Goal: Task Accomplishment & Management: Manage account settings

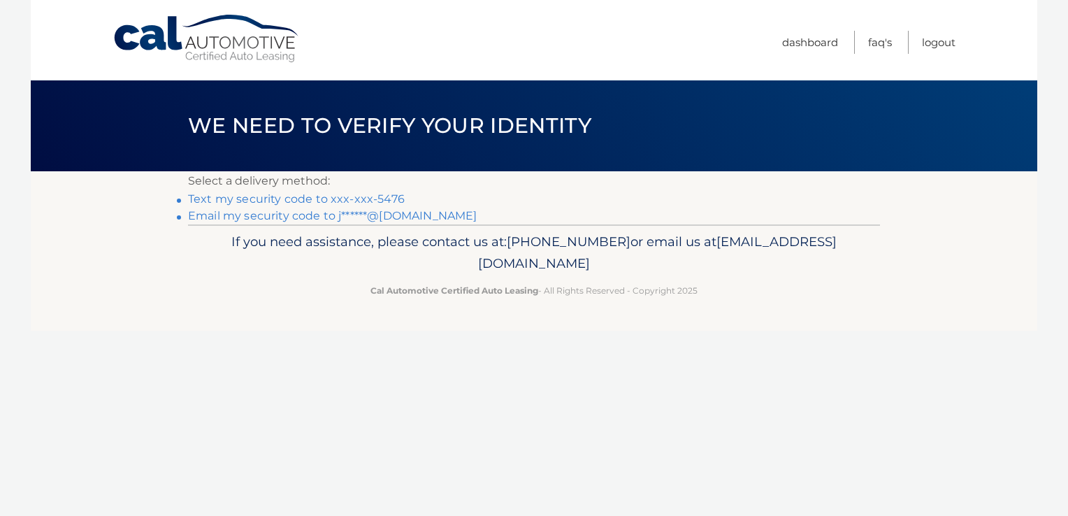
click at [279, 196] on link "Text my security code to xxx-xxx-5476" at bounding box center [296, 198] width 217 height 13
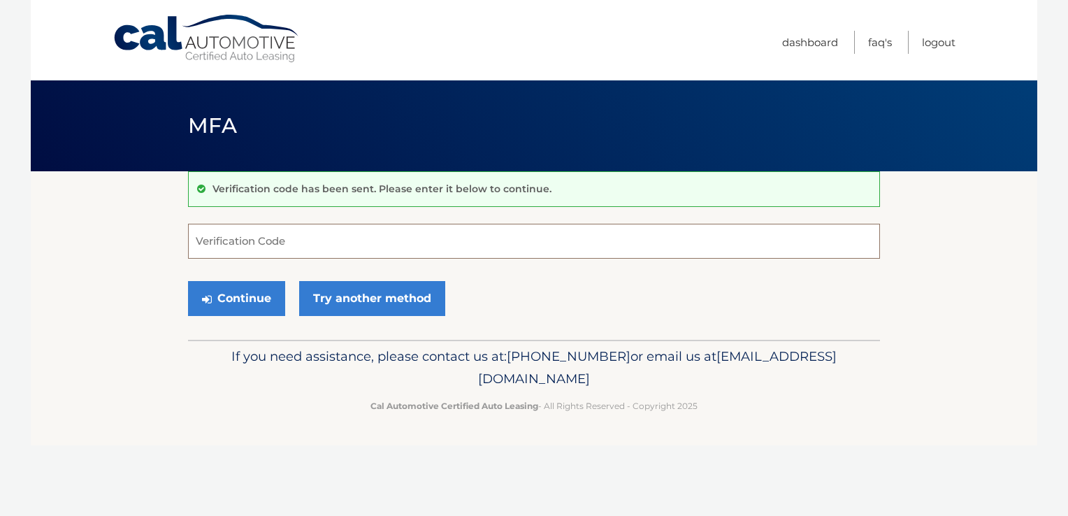
click at [212, 230] on input "Verification Code" at bounding box center [534, 241] width 692 height 35
type input "299066"
click at [240, 298] on button "Continue" at bounding box center [236, 298] width 97 height 35
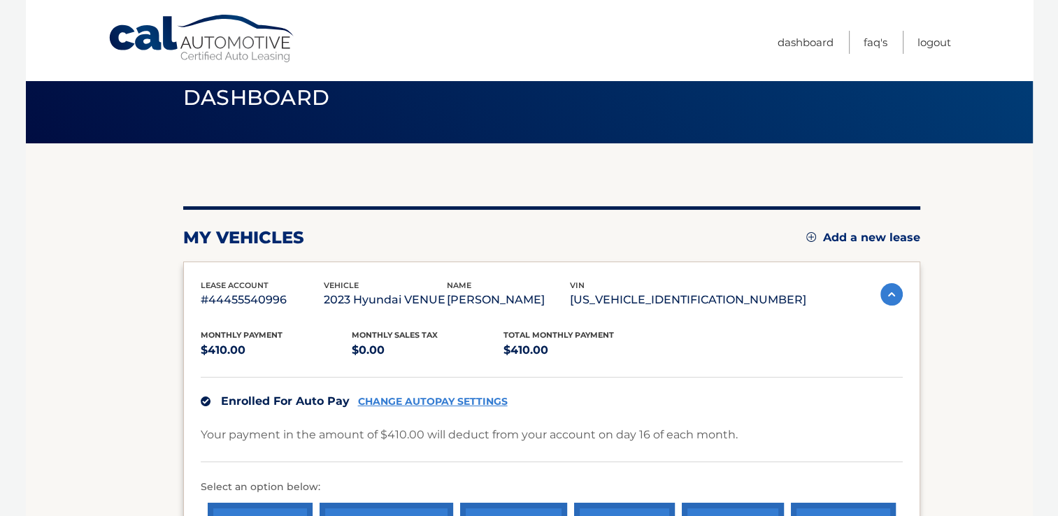
scroll to position [120, 0]
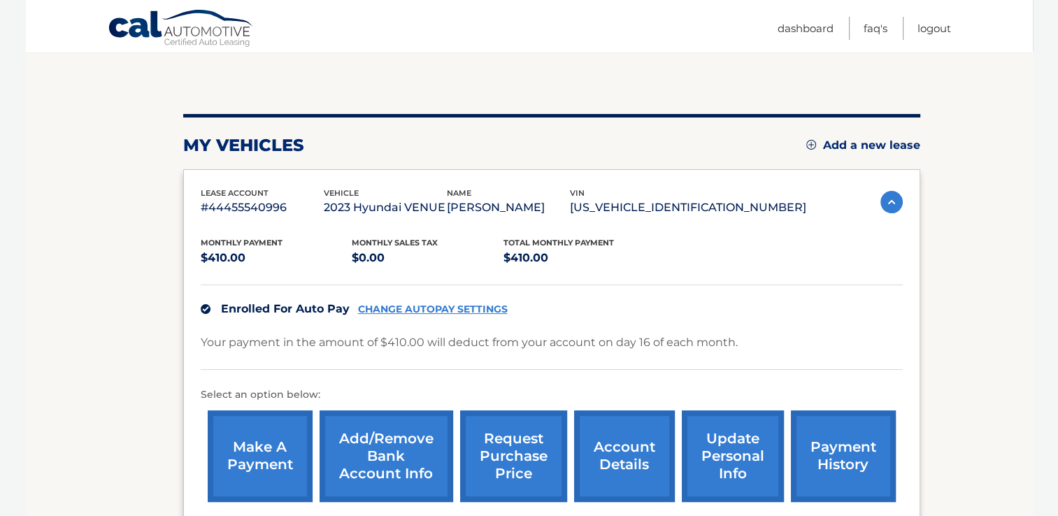
click at [269, 443] on link "make a payment" at bounding box center [260, 456] width 105 height 92
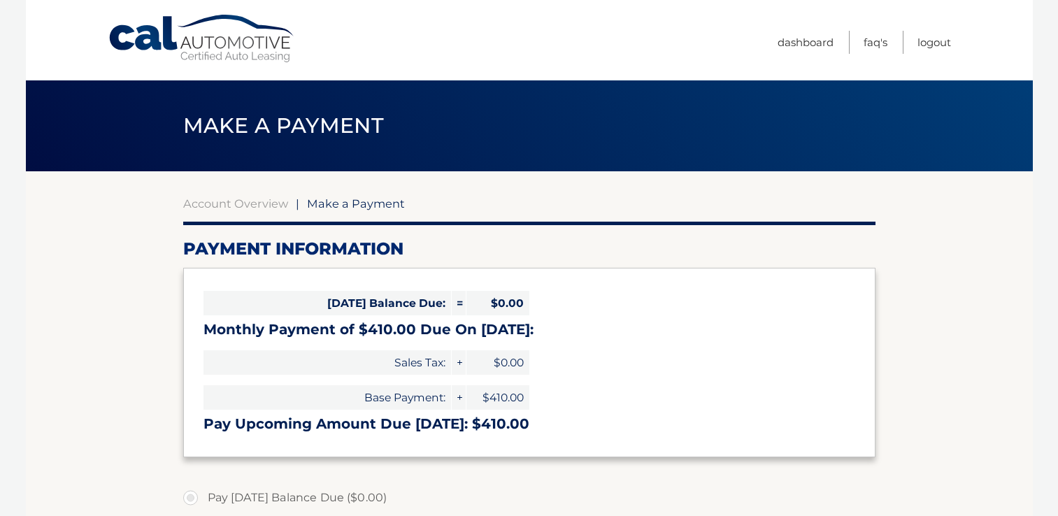
select select "NzAzZDViNzEtNGMyYy00ODZjLWE0NTEtNWZhZjc5MDNlMDY2"
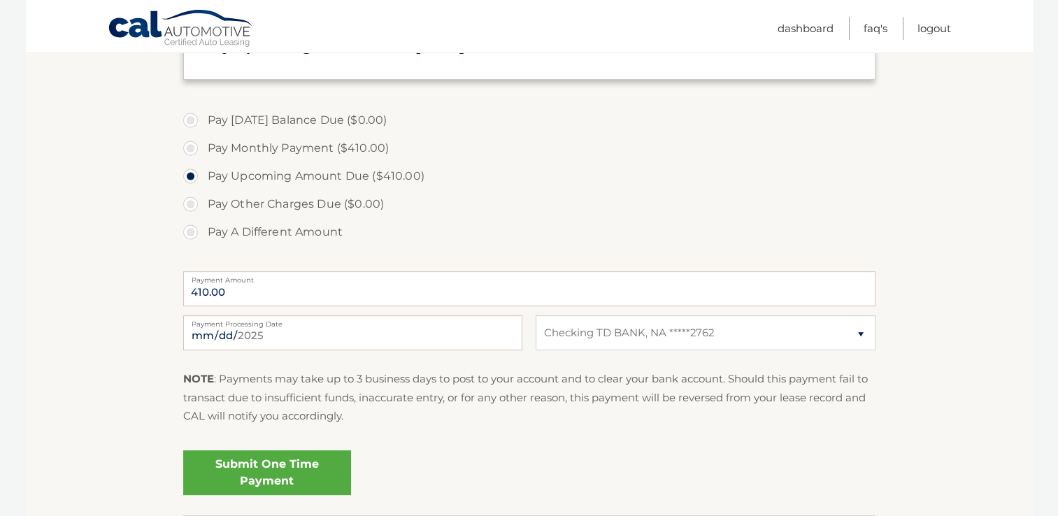
scroll to position [391, 0]
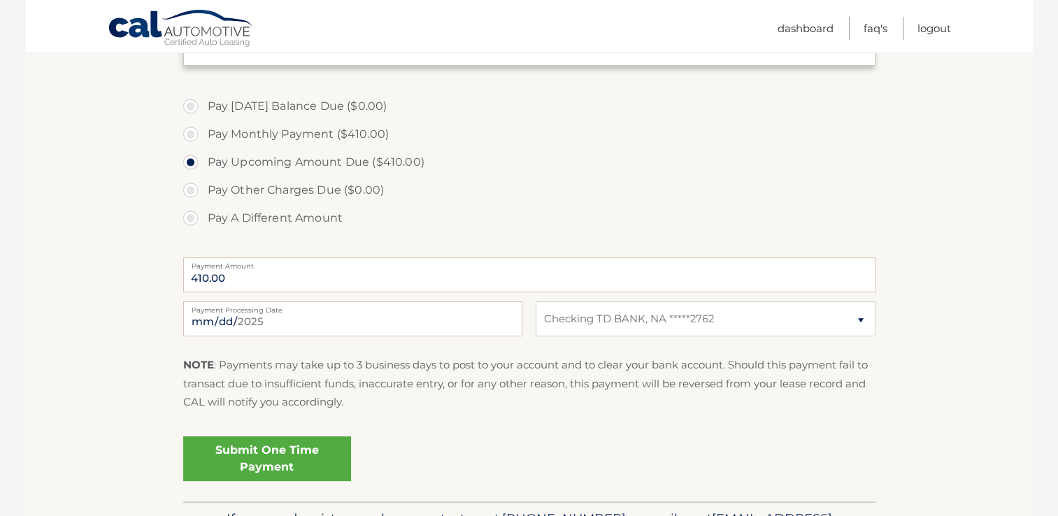
click at [192, 102] on label "Pay Today's Balance Due ($0.00)" at bounding box center [529, 106] width 692 height 28
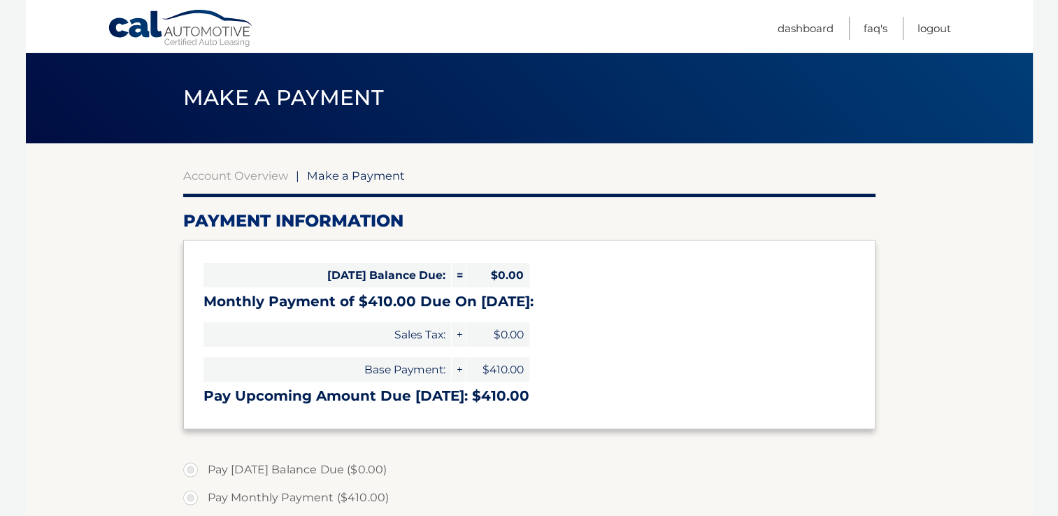
scroll to position [0, 0]
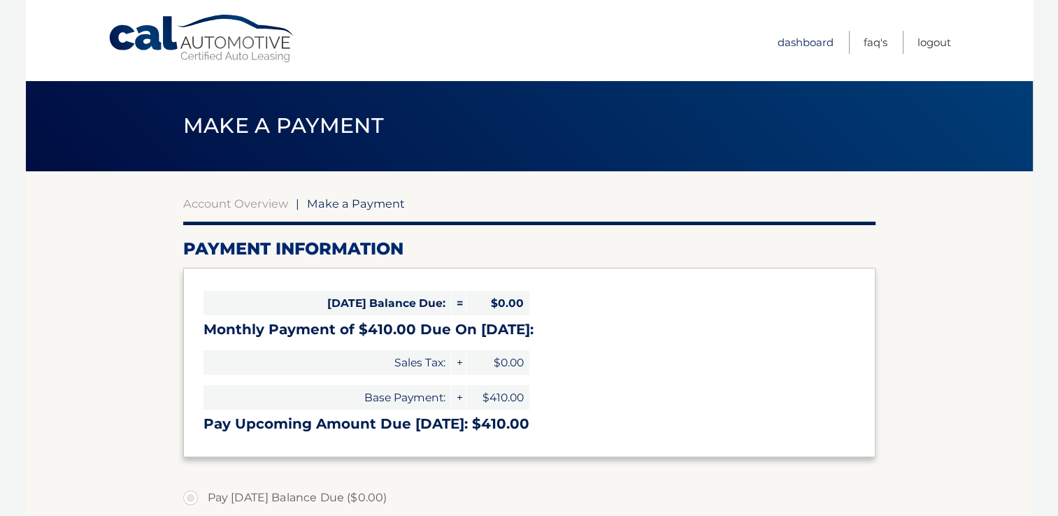
click at [806, 46] on link "Dashboard" at bounding box center [805, 42] width 56 height 23
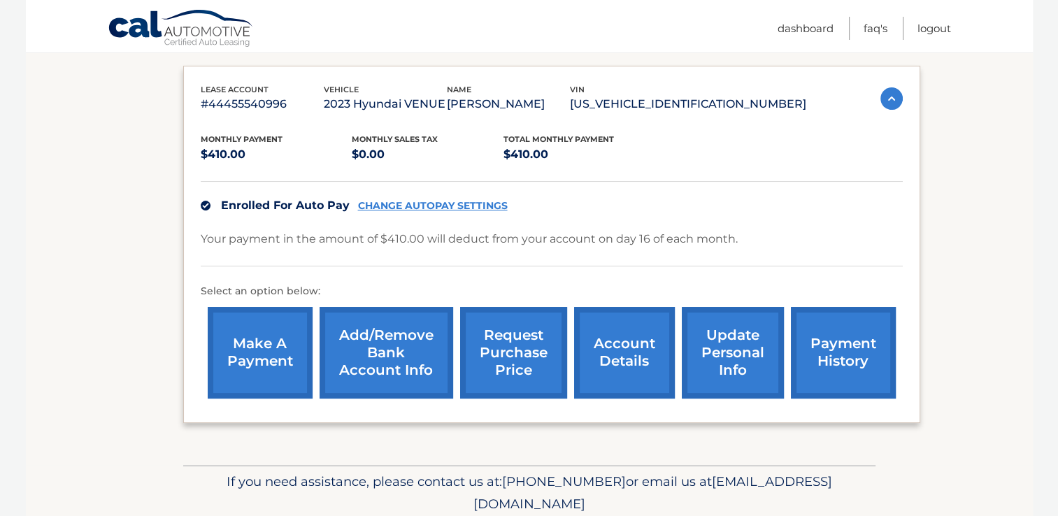
scroll to position [242, 0]
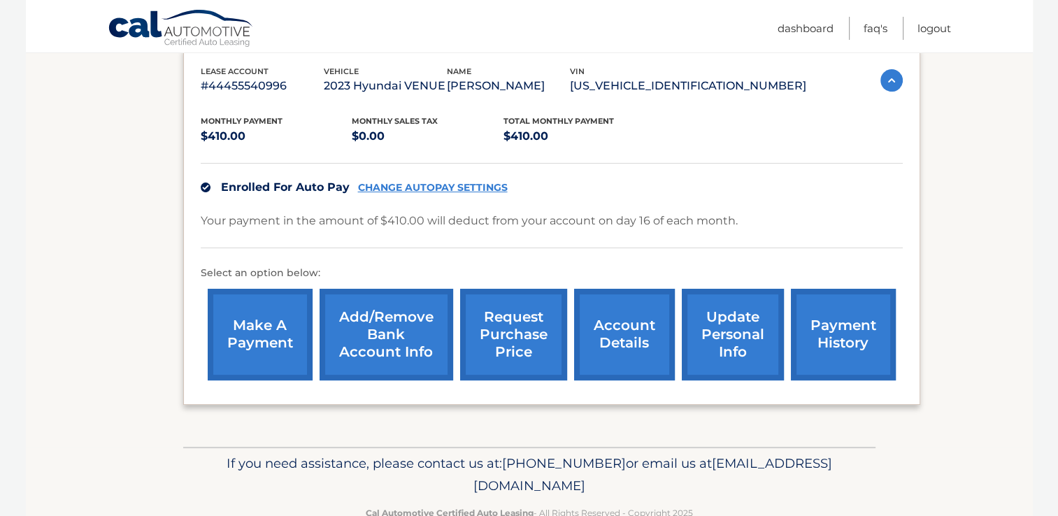
click at [611, 329] on link "account details" at bounding box center [624, 335] width 101 height 92
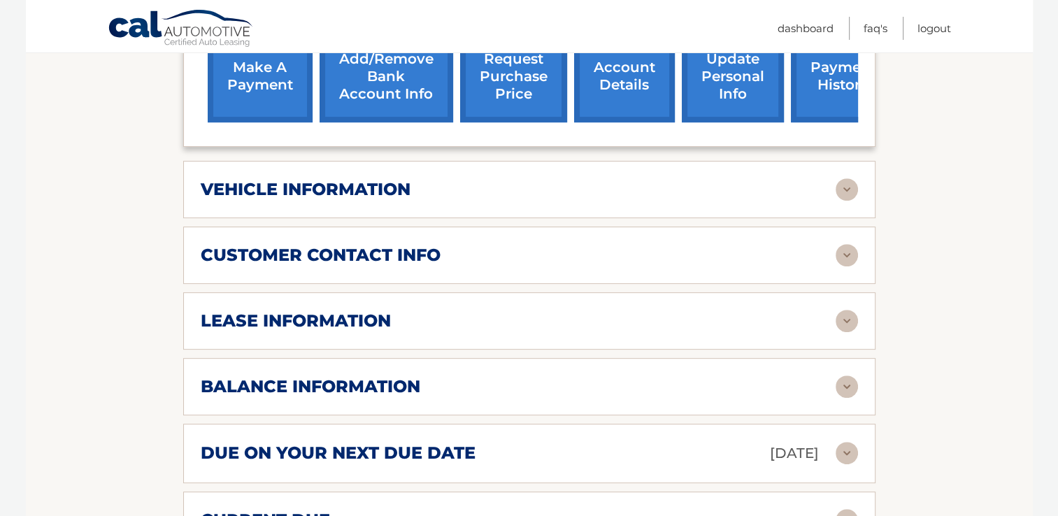
scroll to position [549, 0]
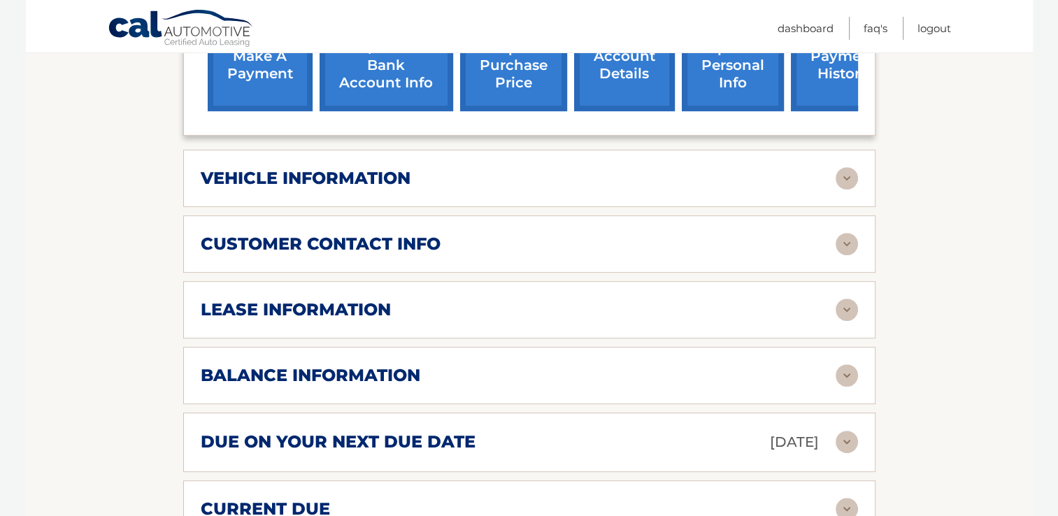
click at [380, 365] on h2 "balance information" at bounding box center [310, 375] width 219 height 21
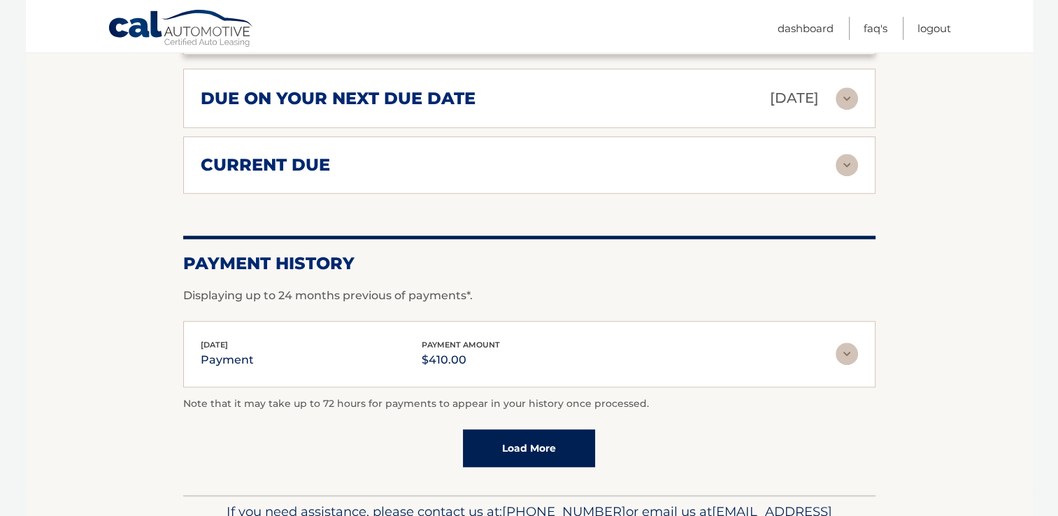
scroll to position [1089, 0]
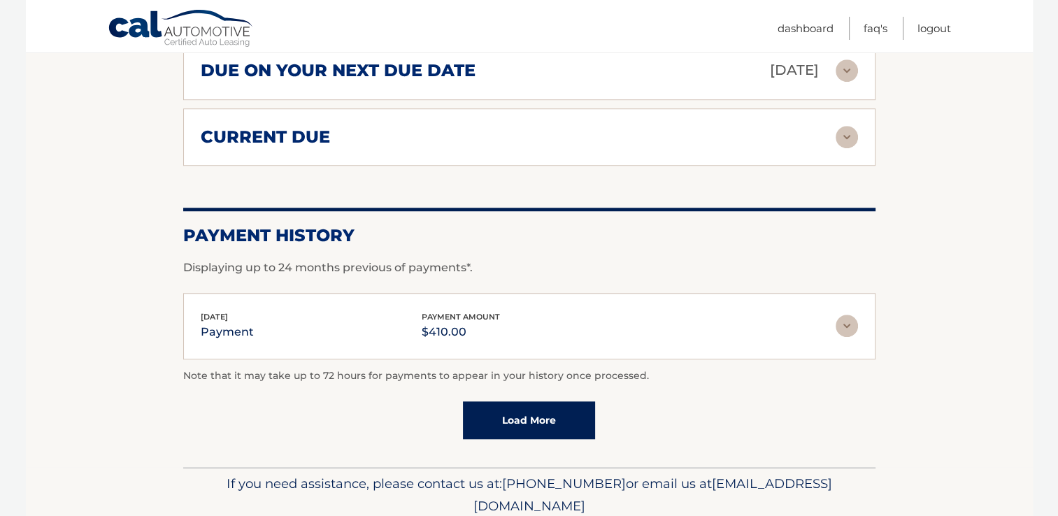
click at [849, 126] on img at bounding box center [846, 137] width 22 height 22
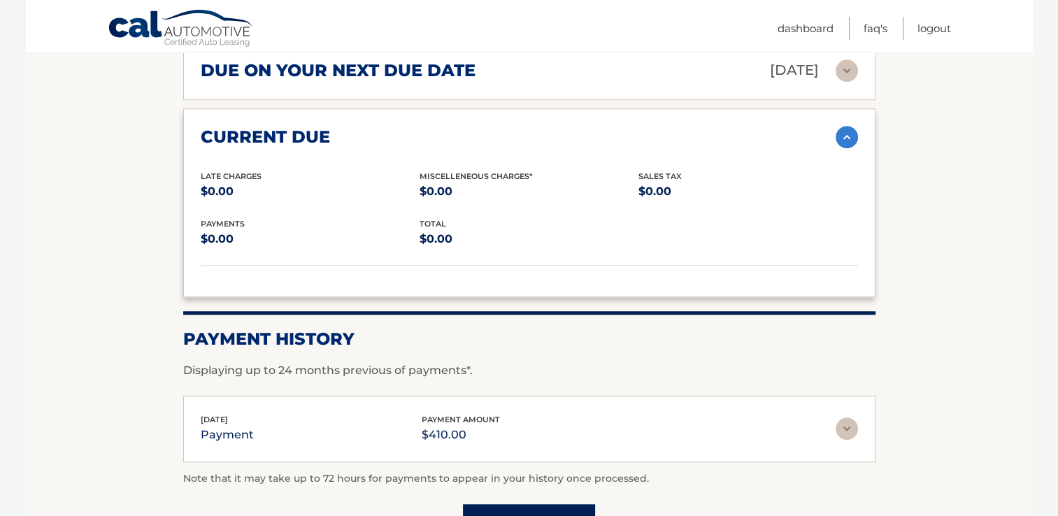
click at [844, 417] on img at bounding box center [846, 428] width 22 height 22
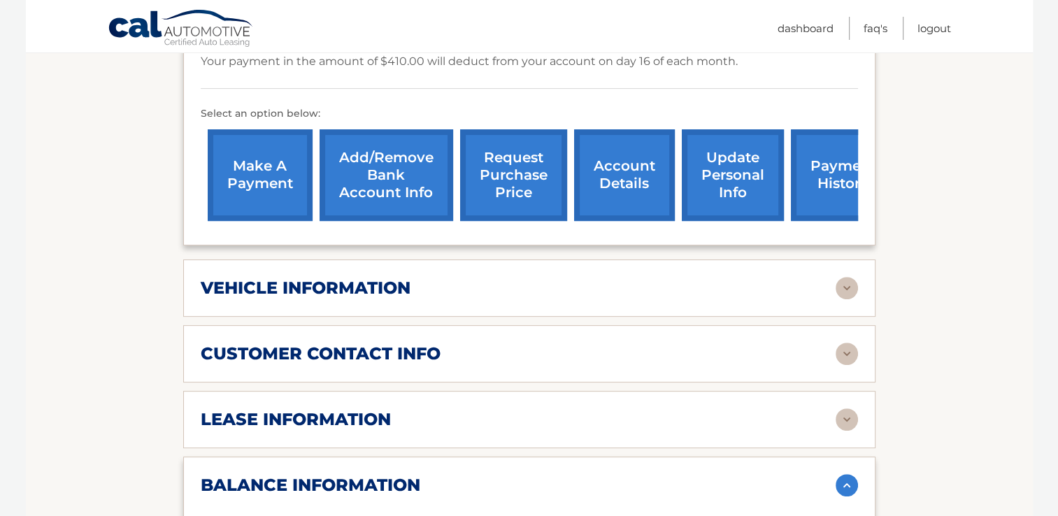
scroll to position [422, 0]
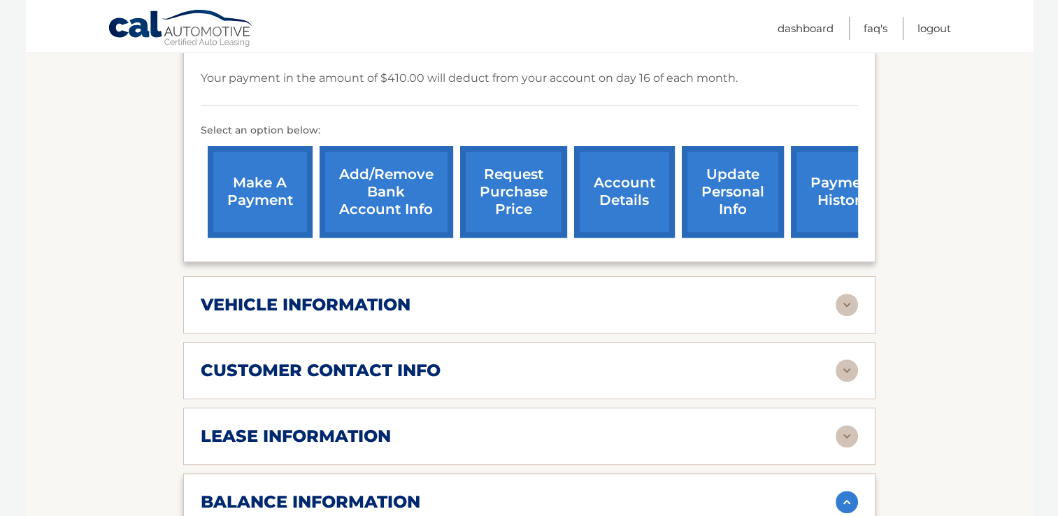
click at [427, 360] on h2 "customer contact info" at bounding box center [321, 370] width 240 height 21
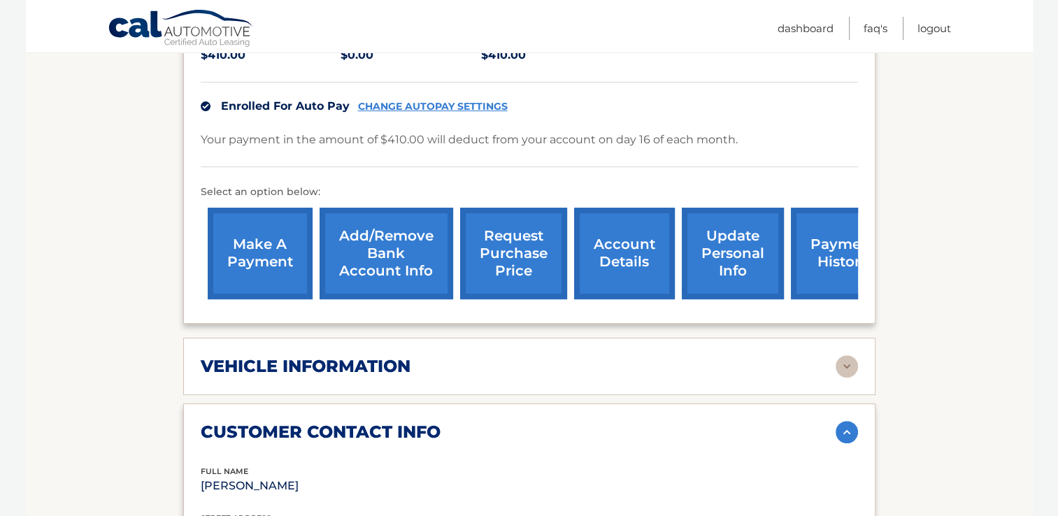
scroll to position [347, 0]
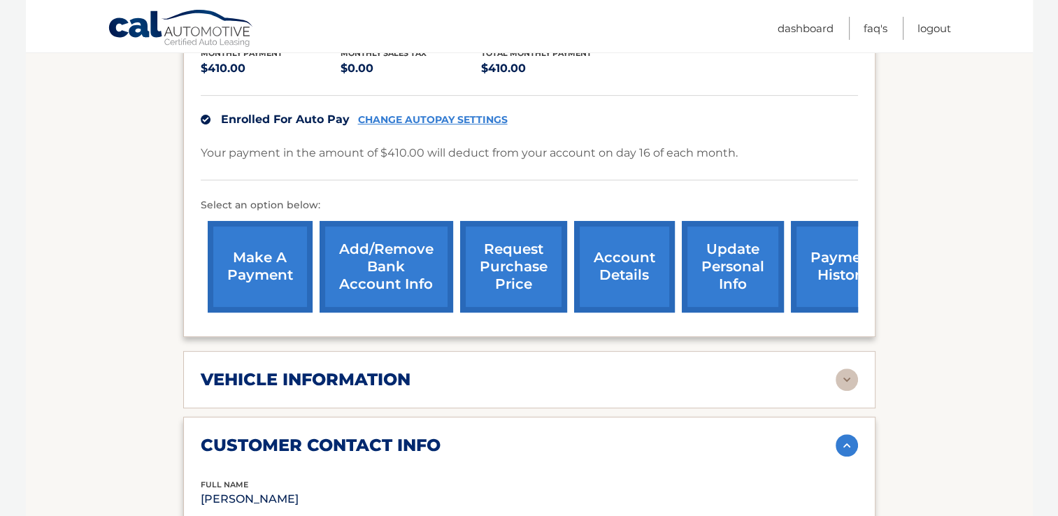
click at [414, 114] on link "CHANGE AUTOPAY SETTINGS" at bounding box center [433, 120] width 150 height 12
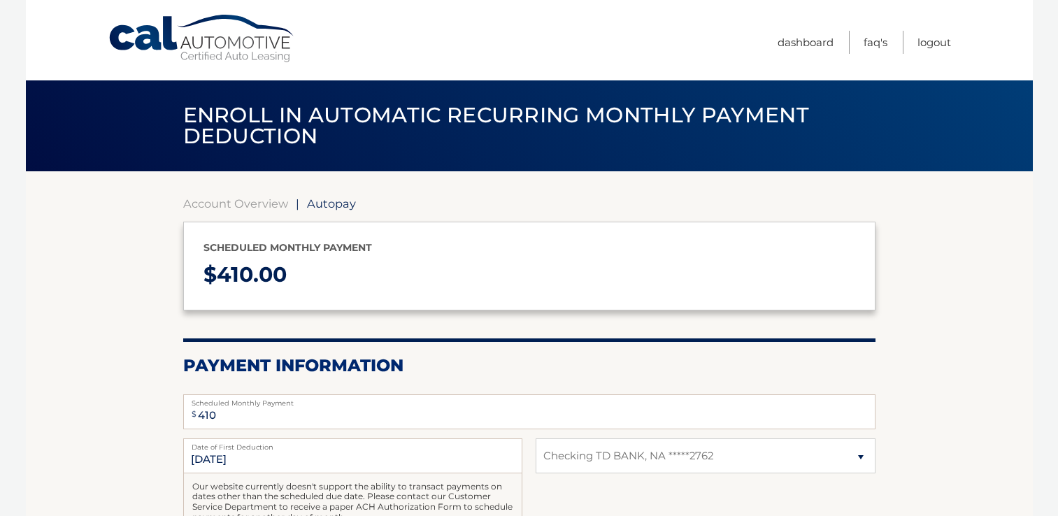
select select "NzAzZDViNzEtNGMyYy00ODZjLWE0NTEtNWZhZjc5MDNlMDY2"
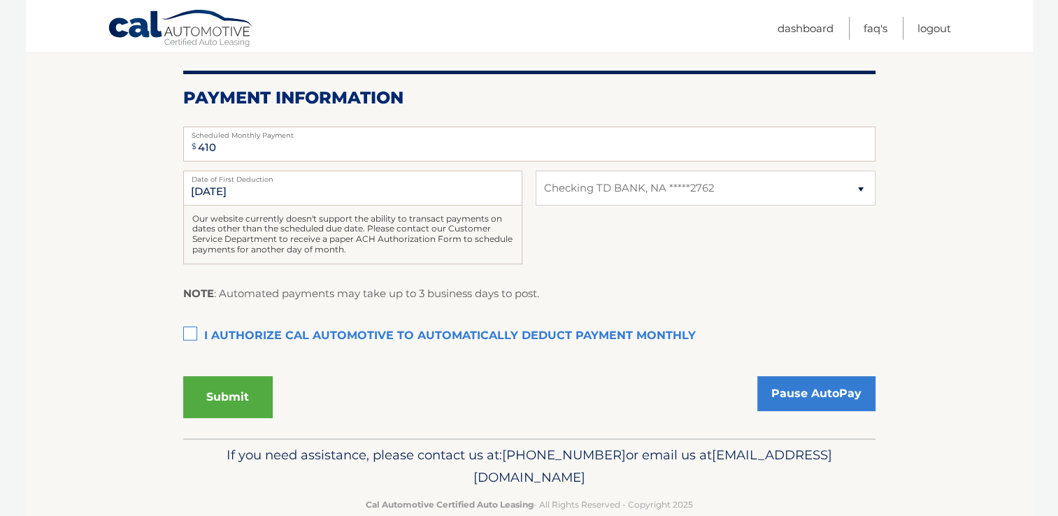
scroll to position [280, 0]
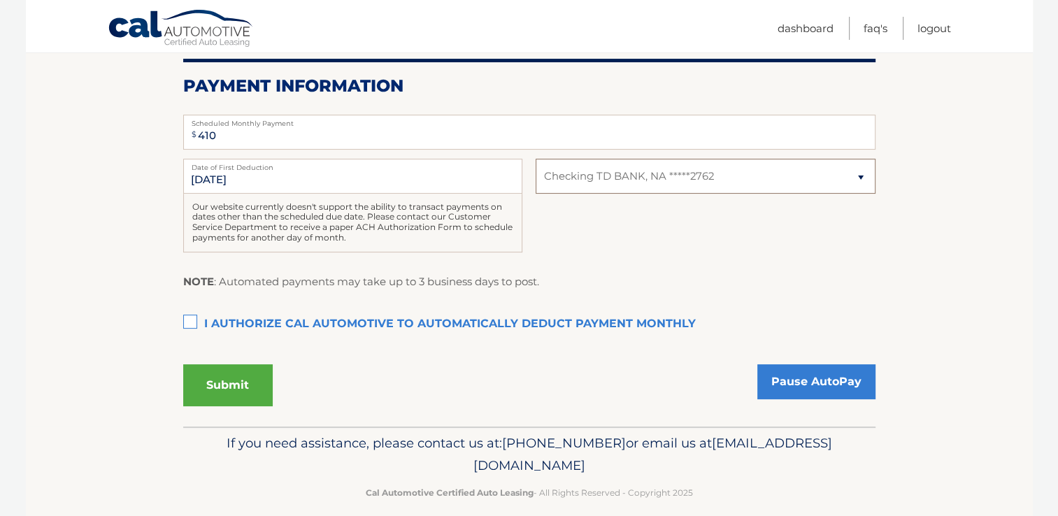
click at [858, 178] on select "Select Bank Account Checking TD BANK, NA *****2762" at bounding box center [704, 176] width 339 height 35
click at [930, 27] on link "Logout" at bounding box center [934, 28] width 34 height 23
